Goal: Information Seeking & Learning: Compare options

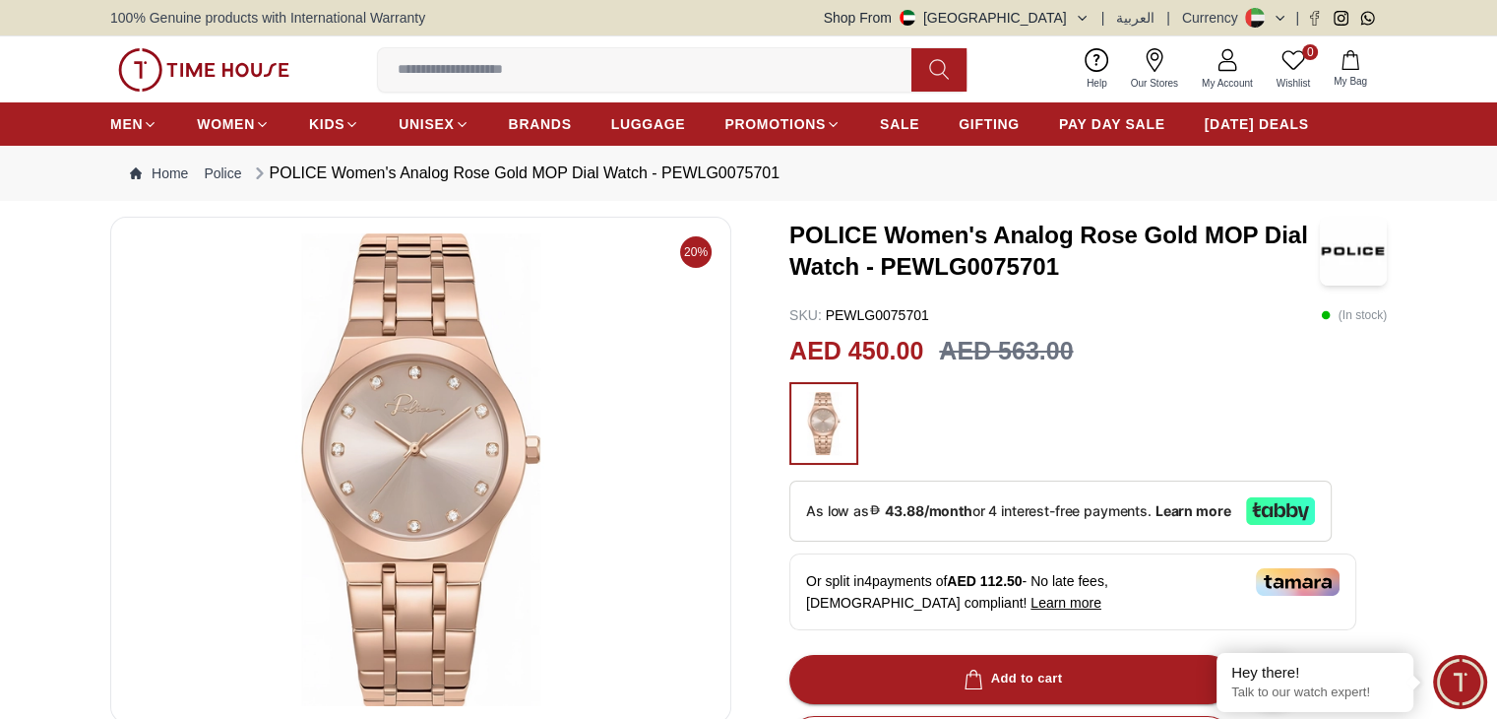
click at [296, 466] on img at bounding box center [421, 469] width 588 height 473
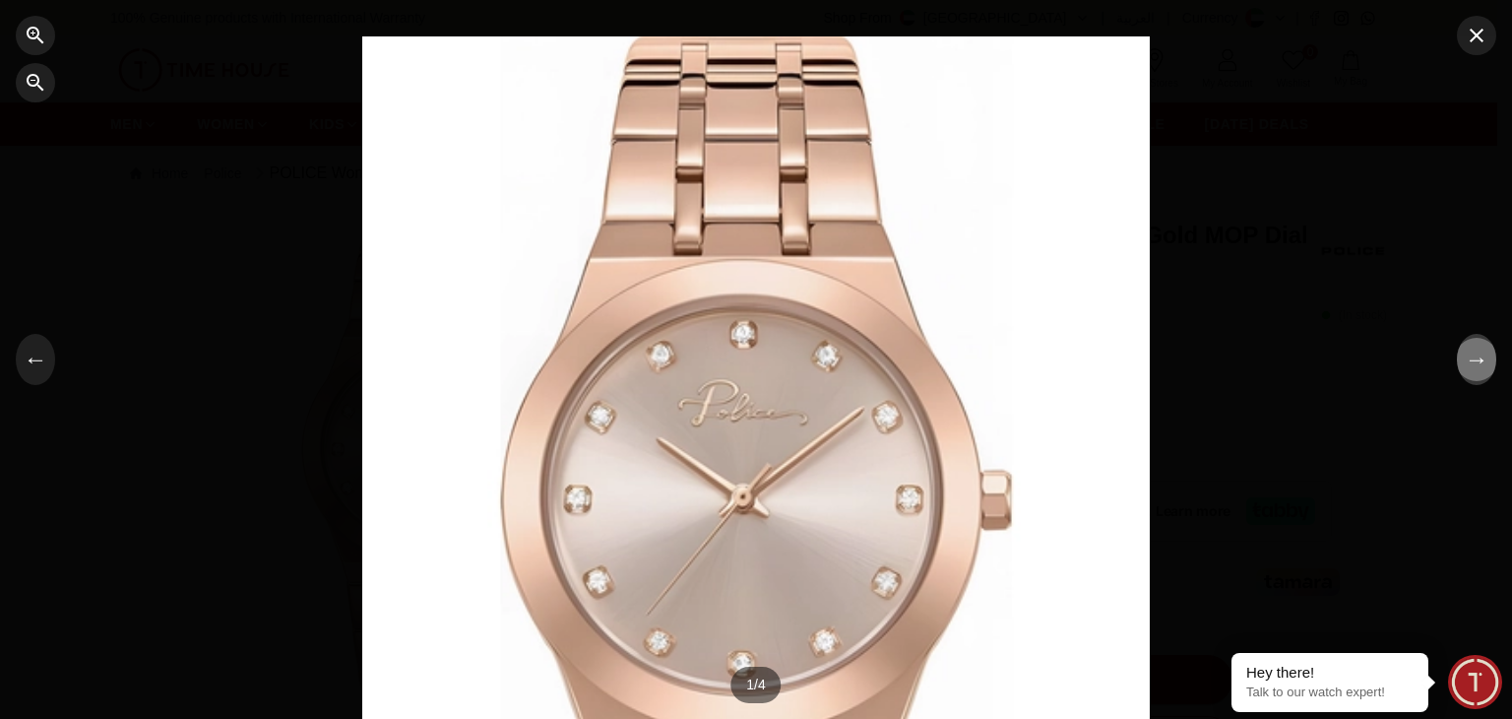
click at [1485, 372] on button "→" at bounding box center [1476, 359] width 39 height 51
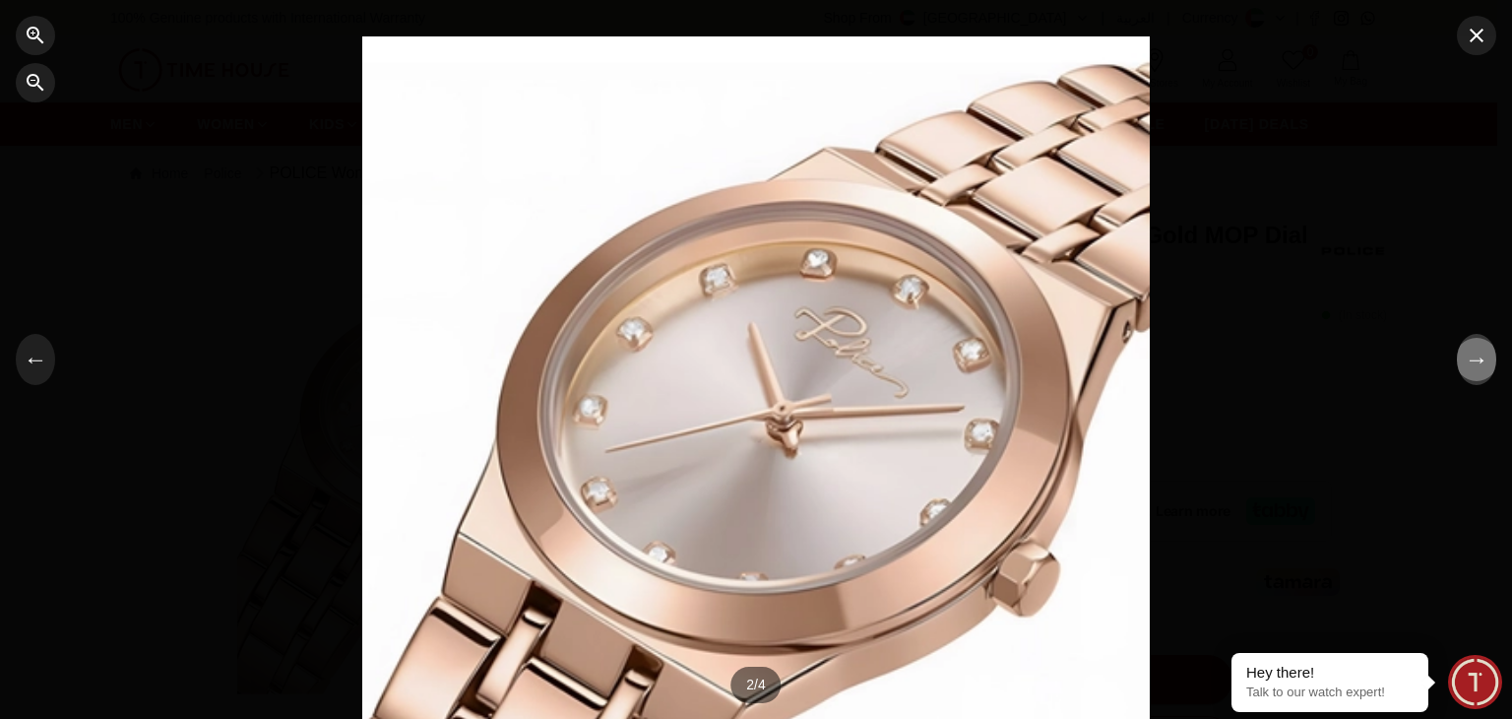
click at [1485, 372] on button "→" at bounding box center [1476, 359] width 39 height 51
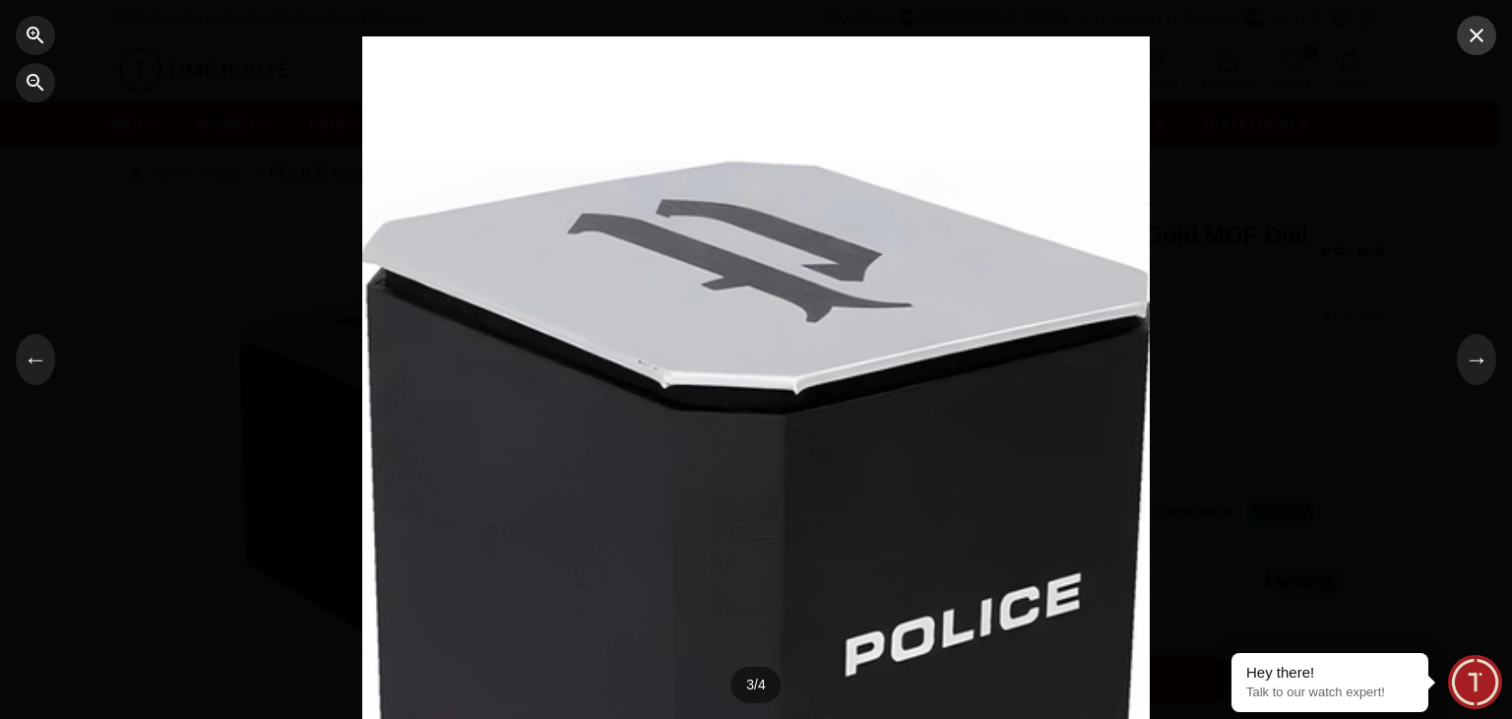
click at [1472, 35] on icon "button" at bounding box center [1477, 36] width 24 height 24
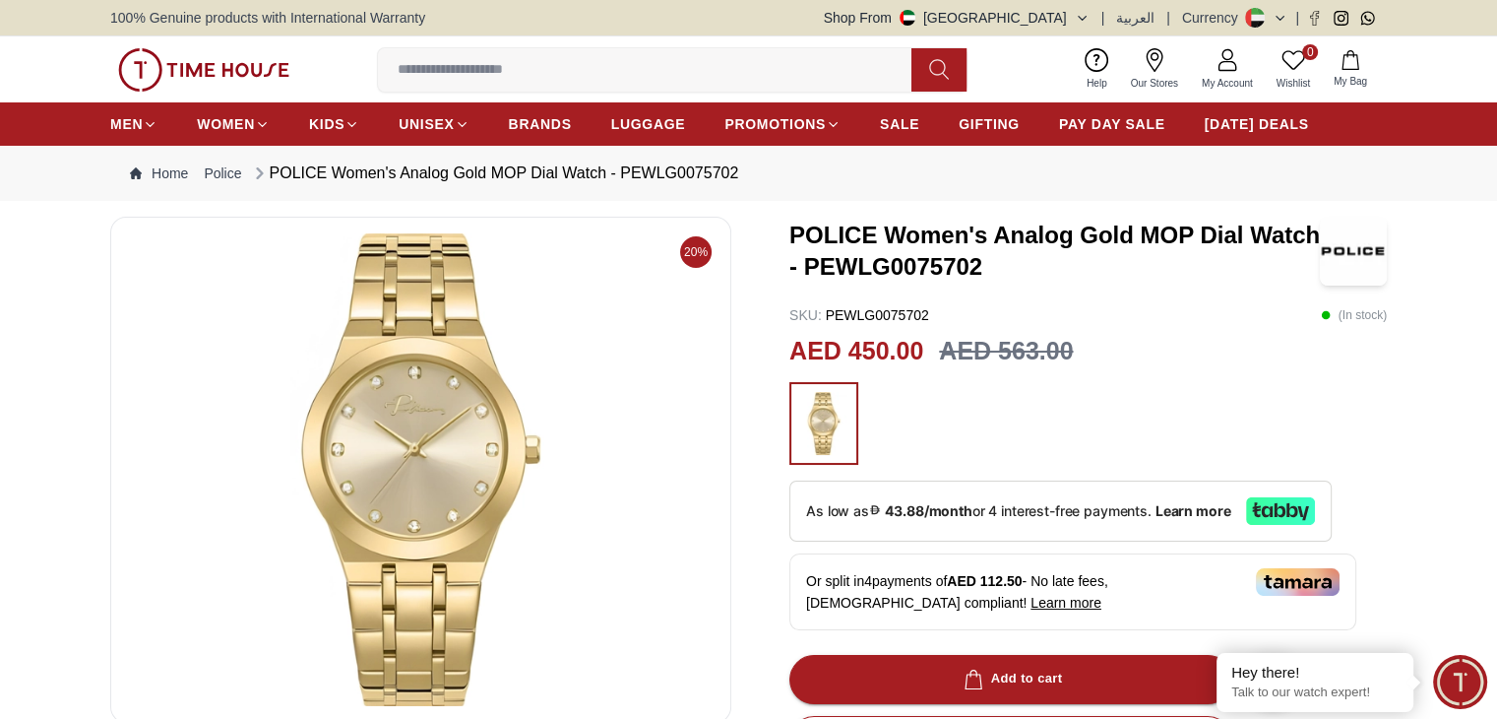
click at [459, 392] on img at bounding box center [421, 469] width 588 height 473
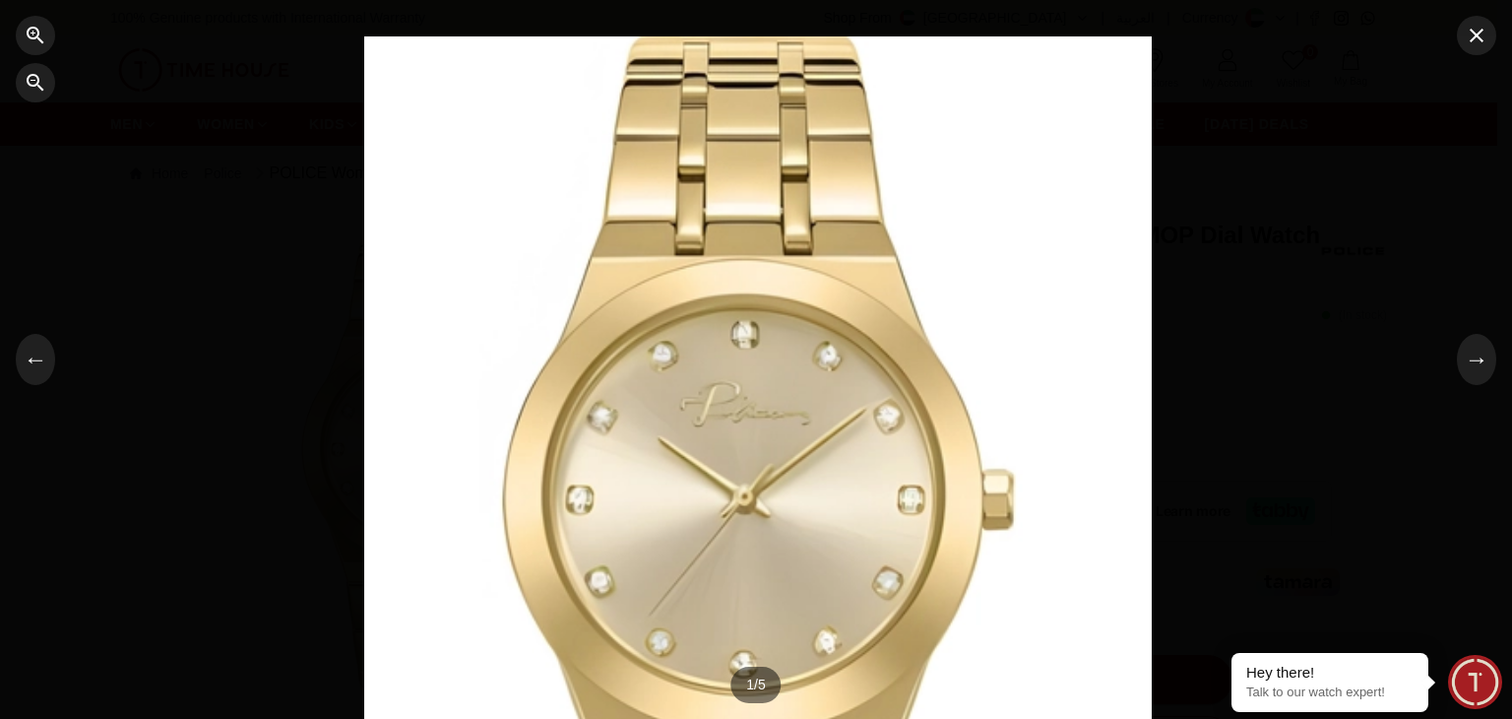
drag, startPoint x: 782, startPoint y: 321, endPoint x: 668, endPoint y: 340, distance: 114.8
click at [668, 340] on div at bounding box center [758, 359] width 788 height 647
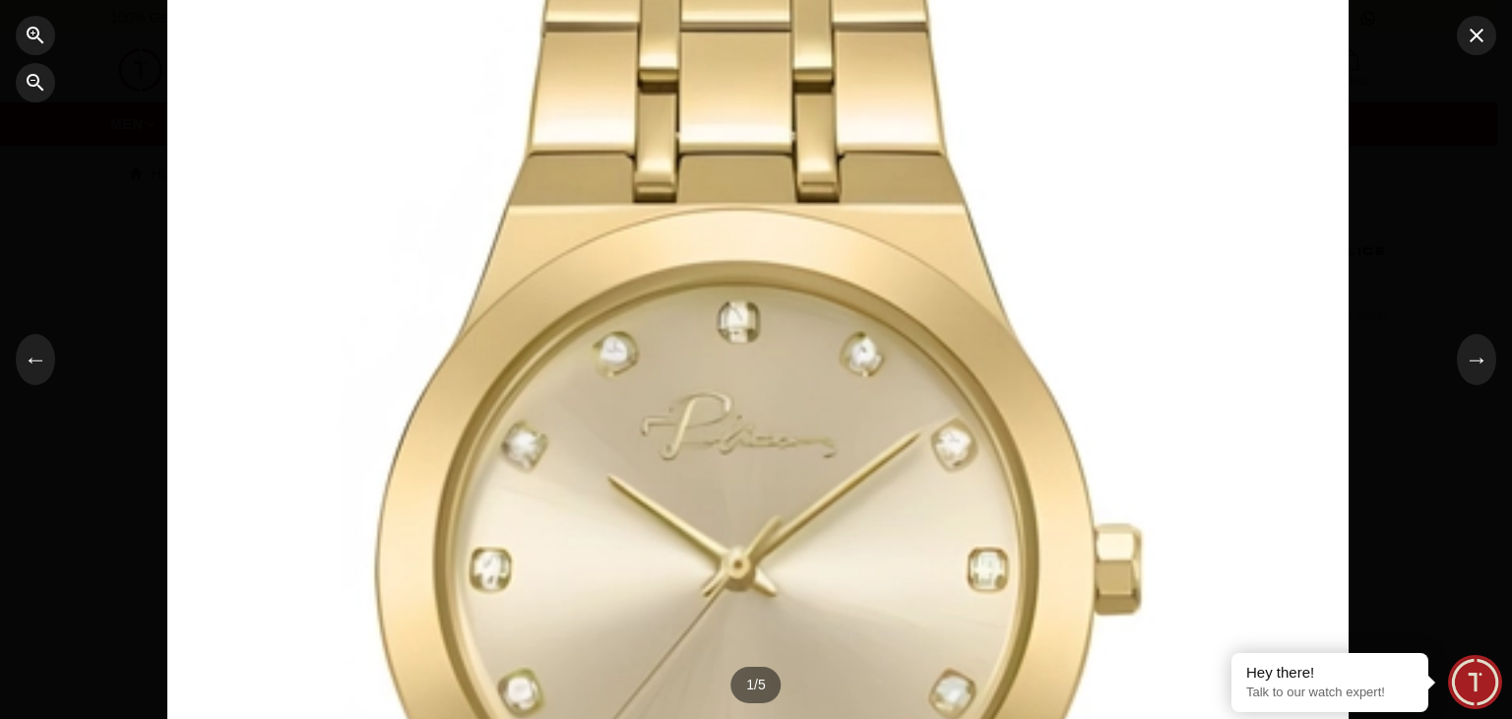
click at [668, 340] on div at bounding box center [757, 359] width 1181 height 971
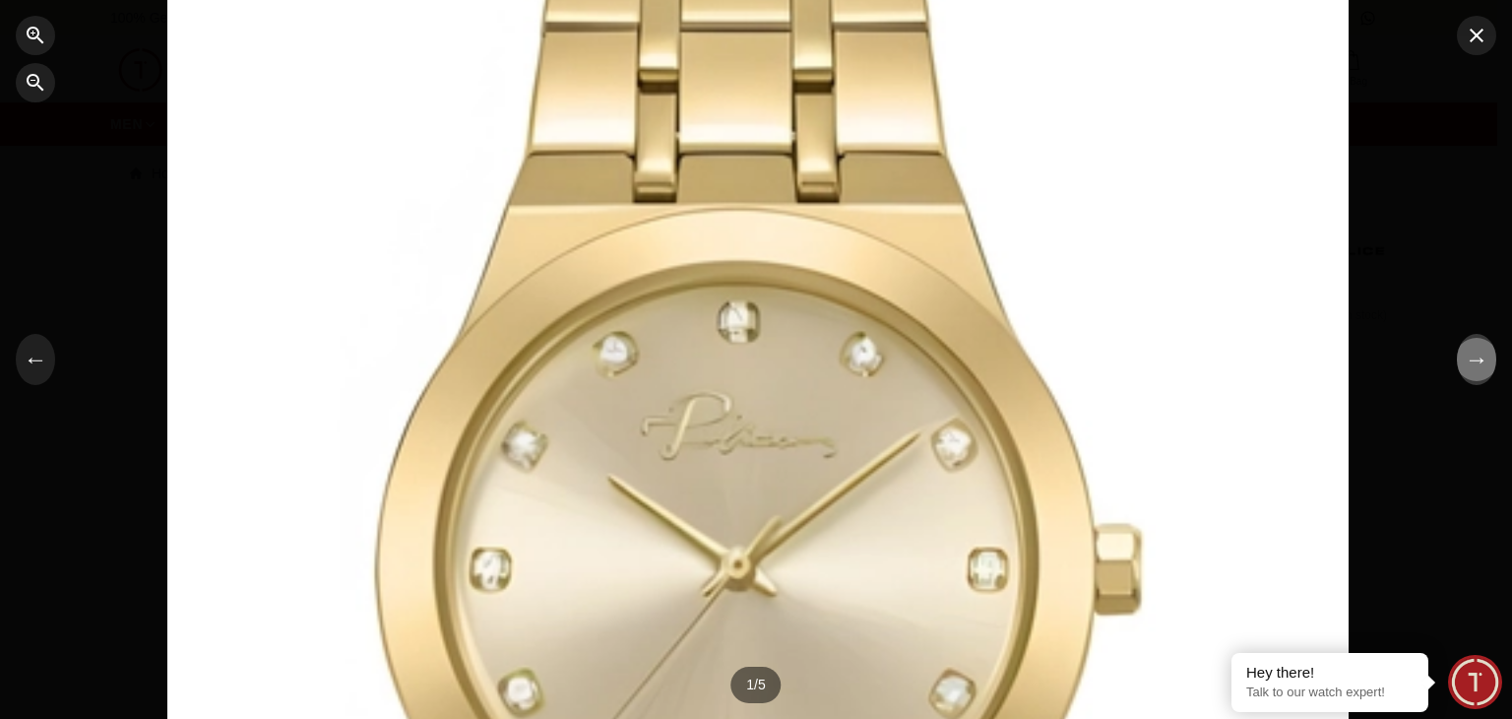
click at [1475, 364] on button "→" at bounding box center [1476, 359] width 39 height 51
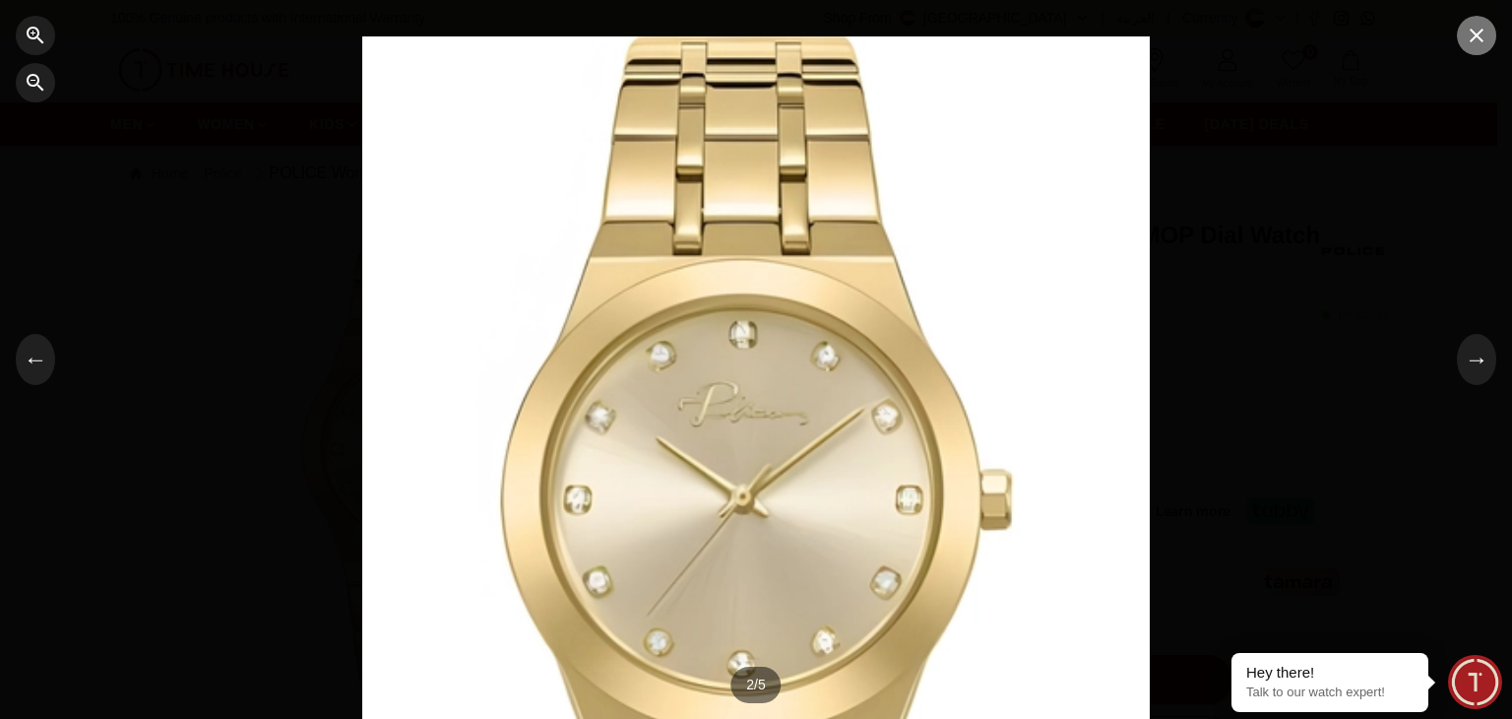
click at [1481, 35] on icon "button" at bounding box center [1477, 36] width 24 height 24
